Goal: Transaction & Acquisition: Download file/media

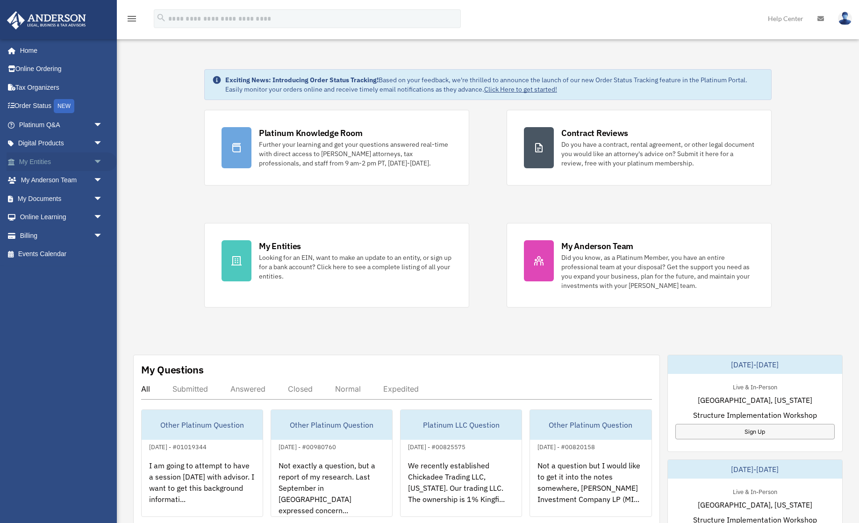
scroll to position [0, 0]
click at [97, 159] on span "arrow_drop_down" at bounding box center [102, 161] width 19 height 19
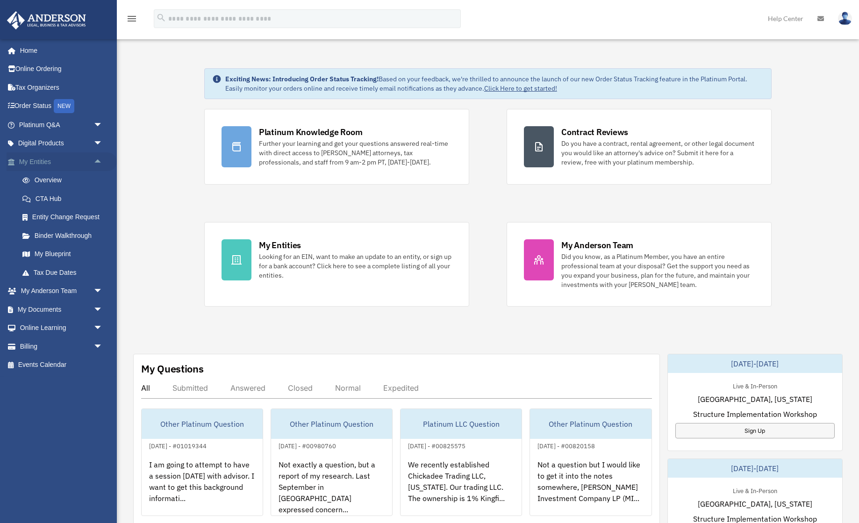
scroll to position [0, 0]
click at [63, 249] on link "My Blueprint" at bounding box center [65, 254] width 104 height 19
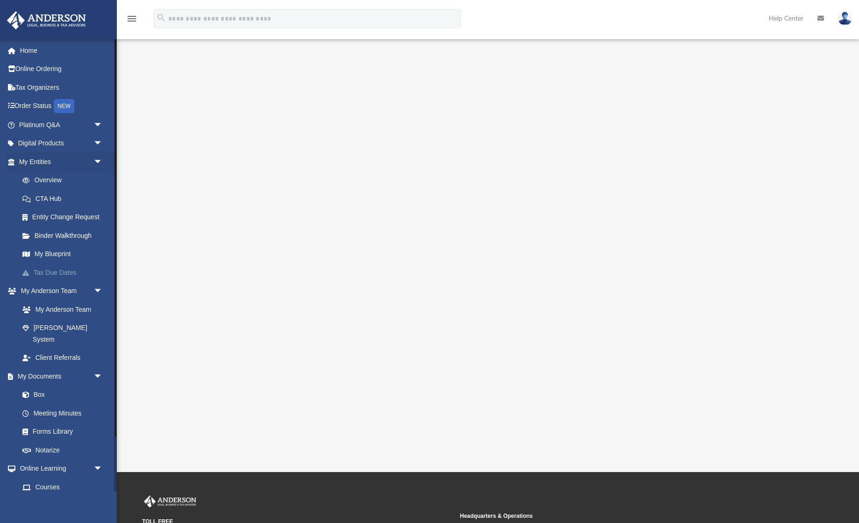
click at [54, 268] on link "Tax Due Dates" at bounding box center [65, 272] width 104 height 19
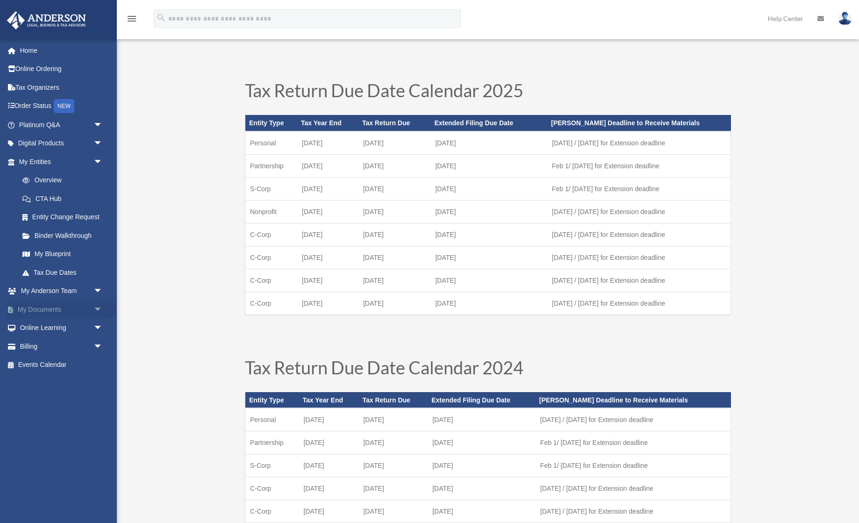
click at [88, 304] on link "My Documents arrow_drop_down" at bounding box center [62, 309] width 110 height 19
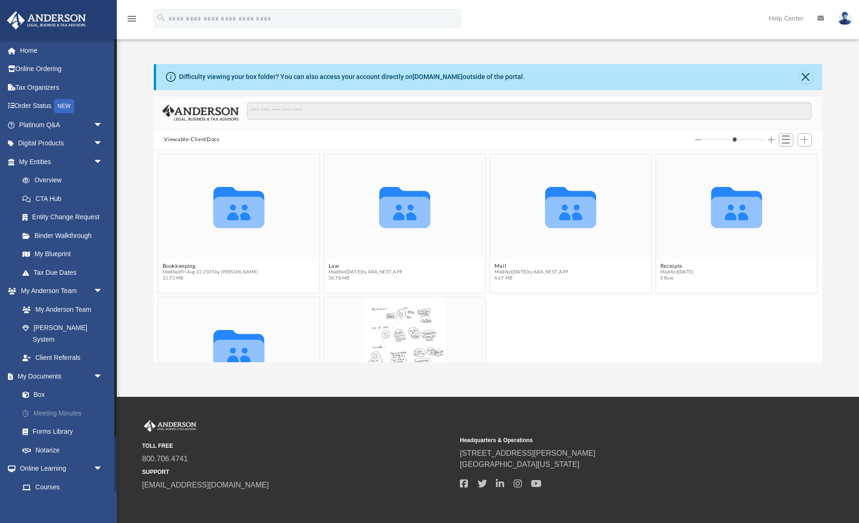
scroll to position [0, 0]
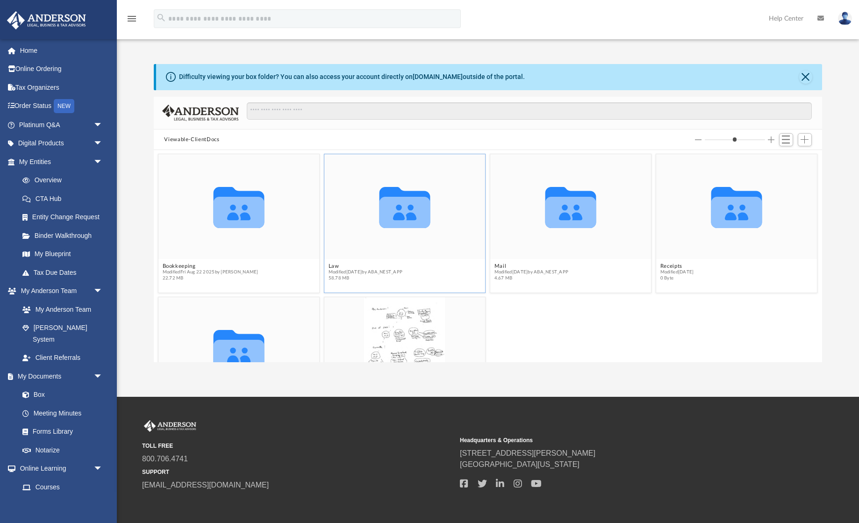
click at [394, 230] on icon "Collaborated Folder" at bounding box center [404, 206] width 97 height 63
click at [339, 268] on button "Law" at bounding box center [365, 266] width 74 height 6
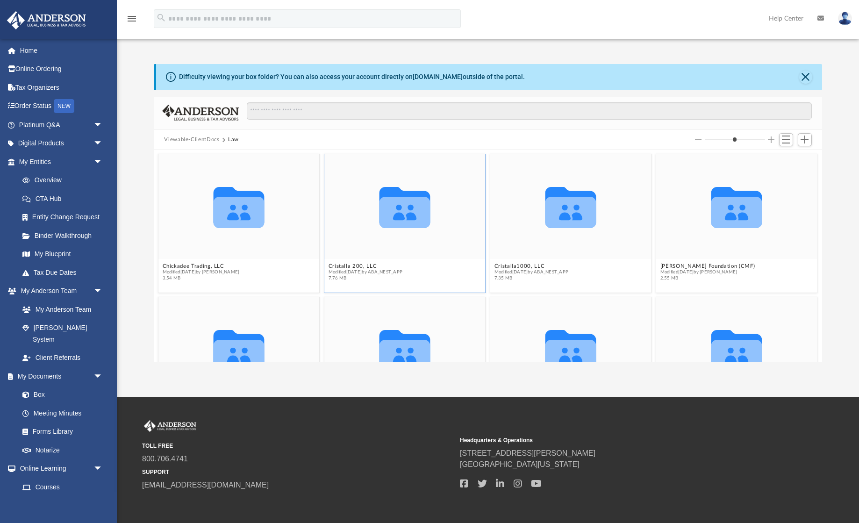
click at [408, 223] on icon "grid" at bounding box center [404, 212] width 51 height 31
click at [239, 234] on icon "Collaborated Folder" at bounding box center [239, 206] width 97 height 63
click at [194, 266] on button "Chickadee Trading, LLC" at bounding box center [201, 266] width 77 height 6
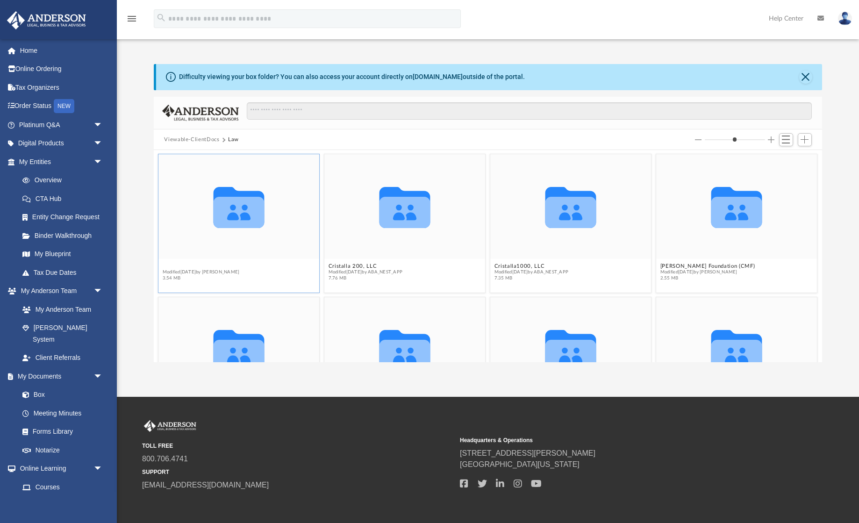
click at [194, 266] on button "Chickadee Trading, LLC" at bounding box center [201, 266] width 77 height 6
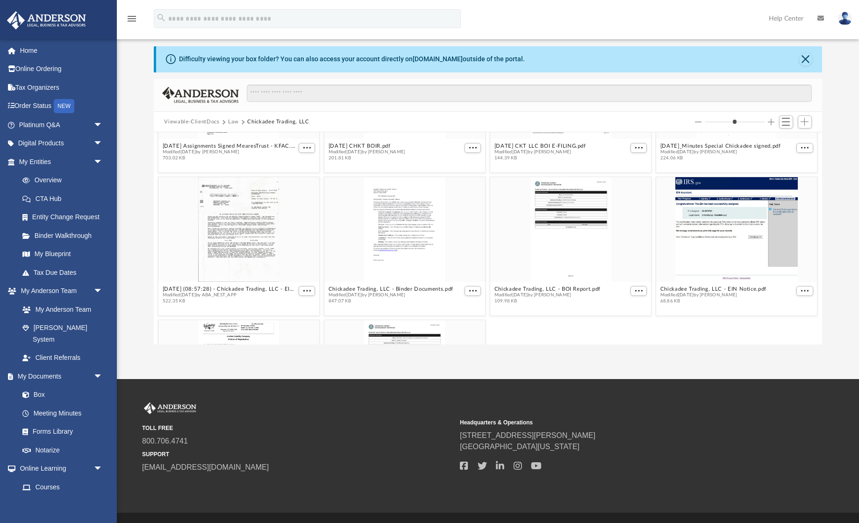
scroll to position [101, 0]
click at [254, 245] on div "grid" at bounding box center [238, 230] width 161 height 105
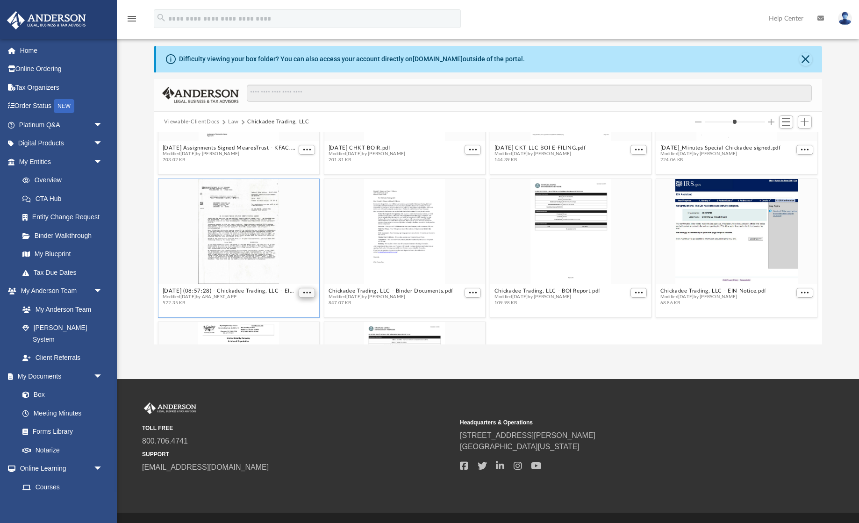
click at [308, 291] on span "More options" at bounding box center [306, 292] width 7 height 5
click at [295, 326] on li "Download" at bounding box center [296, 324] width 27 height 10
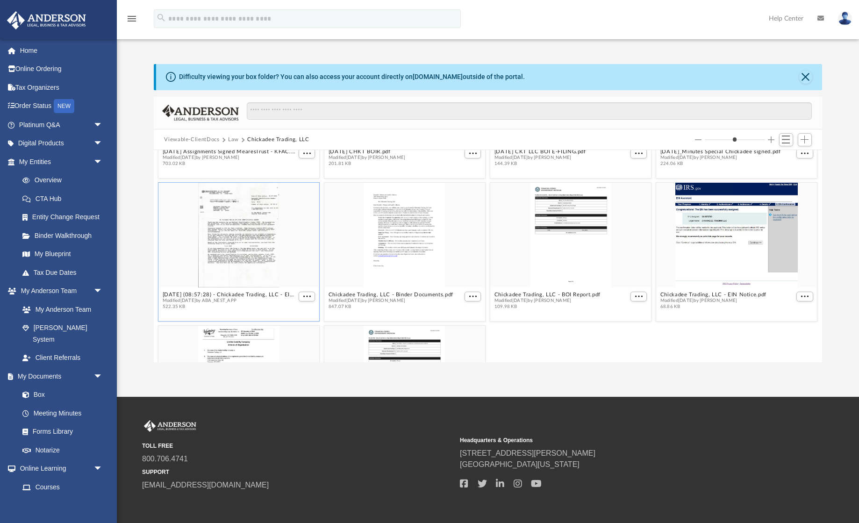
scroll to position [0, 0]
click at [807, 76] on button "Close" at bounding box center [805, 77] width 13 height 13
